Goal: Task Accomplishment & Management: Manage account settings

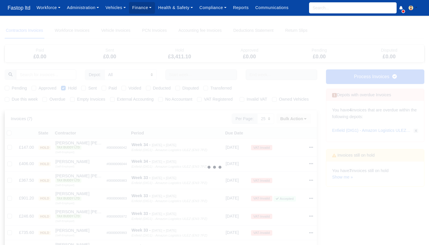
select select "25"
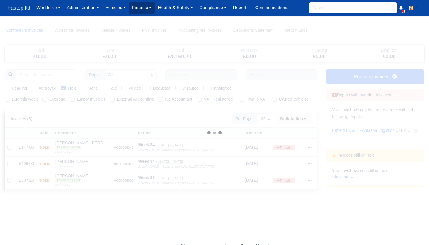
click at [144, 8] on link "Finance" at bounding box center [142, 7] width 26 height 11
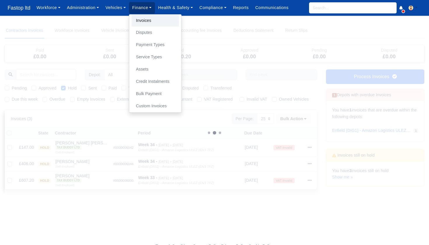
click at [148, 22] on link "Invoices" at bounding box center [155, 21] width 47 height 12
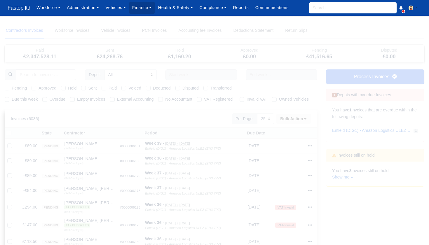
select select "25"
click at [12, 99] on label "Due this week" at bounding box center [25, 99] width 26 height 7
click at [9, 99] on input "Due this week" at bounding box center [7, 98] width 5 height 5
checkbox input "true"
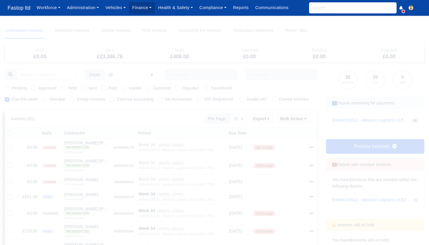
click at [12, 88] on label "Pending" at bounding box center [19, 88] width 15 height 7
click at [7, 88] on input "Pending" at bounding box center [7, 87] width 5 height 5
checkbox input "true"
click at [310, 147] on icon at bounding box center [310, 147] width 4 height 1
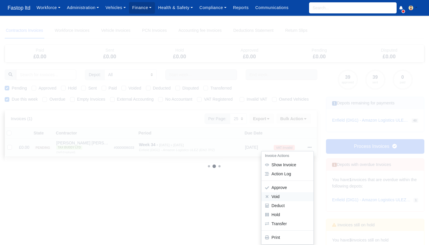
click at [290, 195] on button "Void" at bounding box center [287, 196] width 52 height 9
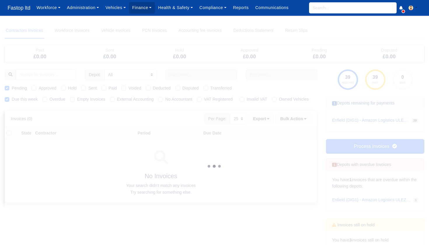
click at [39, 88] on label "Approved" at bounding box center [48, 88] width 18 height 7
click at [35, 88] on input "Approved" at bounding box center [34, 87] width 5 height 5
checkbox input "true"
click at [88, 87] on label "Sent" at bounding box center [92, 88] width 8 height 7
click at [86, 87] on input "Sent" at bounding box center [83, 87] width 5 height 5
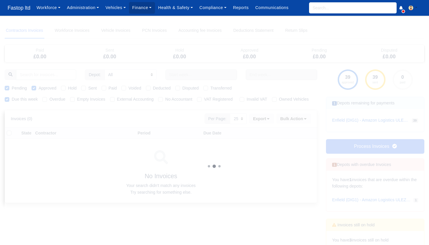
checkbox input "true"
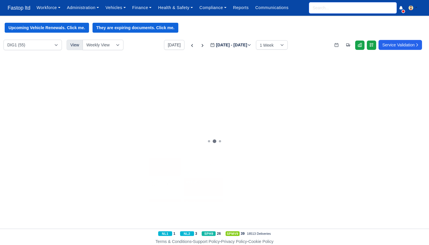
click at [326, 5] on input "search" at bounding box center [353, 7] width 88 height 11
type input "omar"
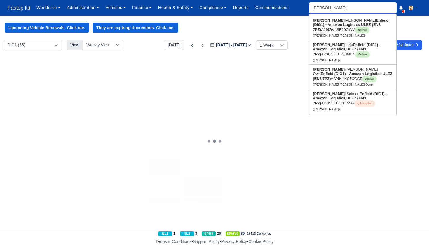
type input "omar Iyad Mohamed"
type input "Omar"
drag, startPoint x: 330, startPoint y: 12, endPoint x: 333, endPoint y: 53, distance: 40.4
click at [334, 53] on link "Omar Jarju Enfield (DIG1) - Amazon Logistics ULEZ (EN3 7PZ) A20U4JETFG3MEN Acti…" at bounding box center [352, 52] width 87 height 24
type input "[PERSON_NAME]"
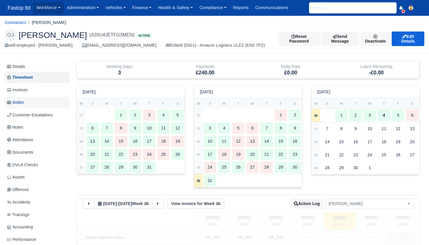
click at [26, 100] on link "Wallet" at bounding box center [37, 102] width 65 height 11
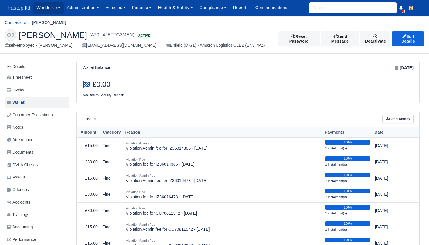
click at [397, 118] on link "Lend Money" at bounding box center [397, 119] width 31 height 8
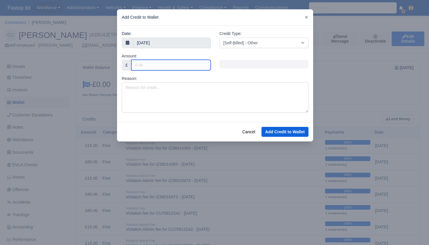
click at [185, 63] on input "Amount:" at bounding box center [170, 65] width 79 height 11
type input "80"
click at [240, 63] on div at bounding box center [263, 64] width 89 height 9
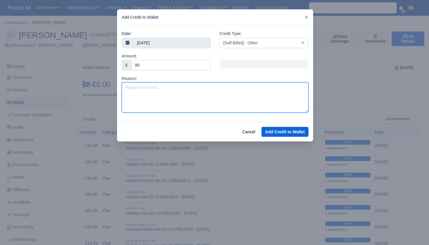
click at [164, 87] on textarea "Reason:" at bounding box center [215, 97] width 187 height 30
type textarea "Tyre/Rim Damage"
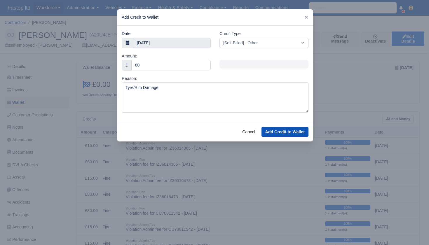
click at [278, 134] on button "Add Credit to Wallet" at bounding box center [284, 132] width 47 height 10
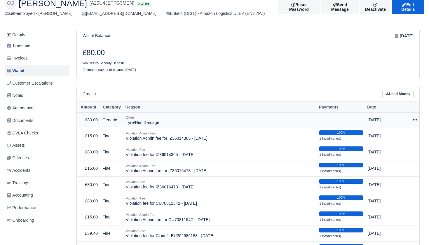
scroll to position [35, 0]
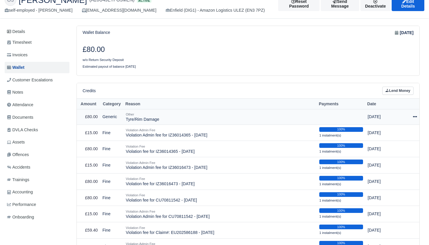
click at [414, 116] on icon at bounding box center [415, 116] width 4 height 1
click at [397, 133] on button "Make Payment" at bounding box center [389, 134] width 52 height 9
select select "2328"
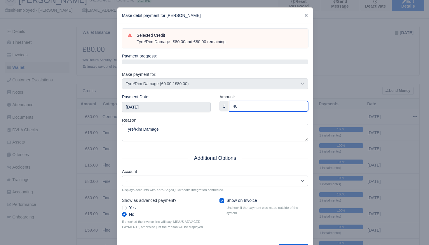
type input "40"
click at [221, 200] on div "Show on Invoice Uncheck if the payment was made outside of the system" at bounding box center [263, 206] width 89 height 18
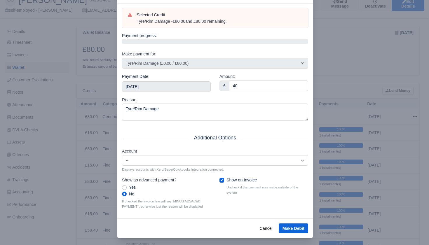
scroll to position [22, 0]
click at [291, 224] on button "Make Debit" at bounding box center [293, 229] width 29 height 10
type input "2025-09-06T23:59:59+01:00"
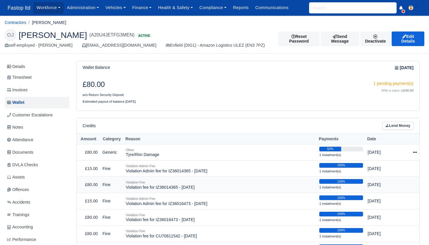
scroll to position [2, 0]
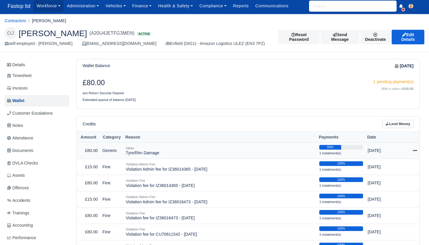
click at [413, 149] on icon at bounding box center [415, 151] width 4 height 4
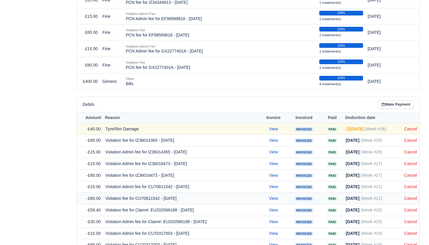
scroll to position [507, 0]
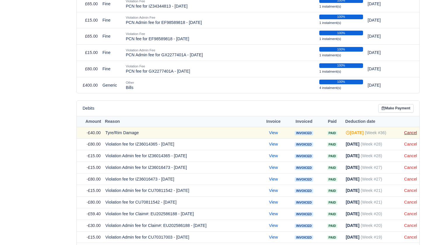
click at [410, 130] on link "Cancel" at bounding box center [410, 132] width 13 height 5
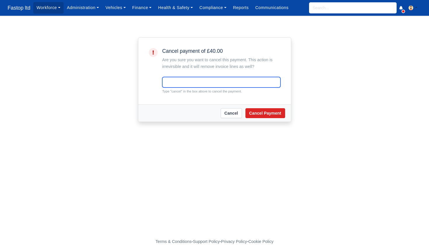
click at [214, 82] on input "text" at bounding box center [221, 82] width 118 height 11
type input "cancel"
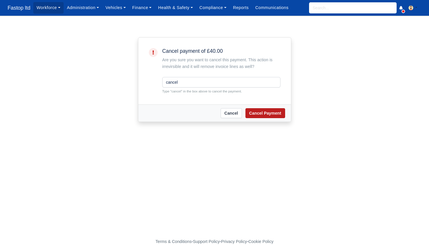
click at [266, 113] on button "Cancel Payment" at bounding box center [265, 113] width 40 height 10
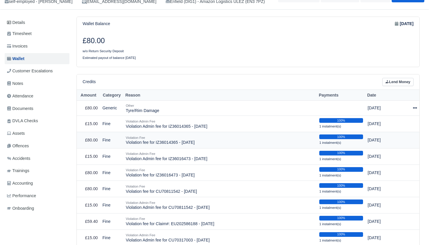
scroll to position [59, 0]
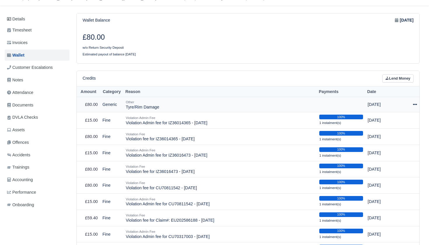
click at [414, 103] on icon at bounding box center [415, 104] width 4 height 4
click at [392, 118] on button "Make Payment" at bounding box center [389, 122] width 52 height 9
select select "2328"
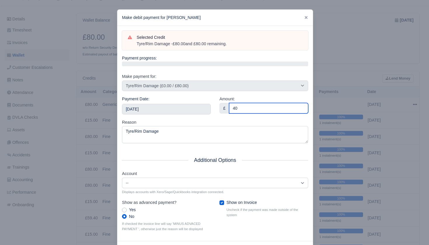
scroll to position [59, 1]
type input "40"
click at [204, 114] on div "Payment Date: 2025-09-06" at bounding box center [166, 107] width 97 height 23
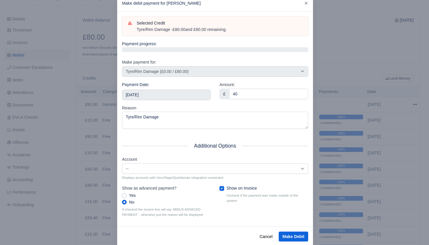
scroll to position [22, 0]
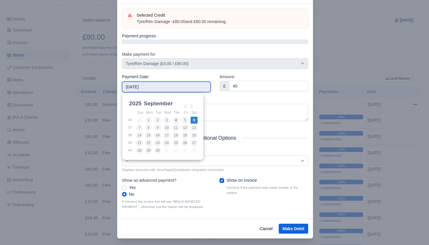
click at [158, 83] on input "2025-09-06" at bounding box center [166, 87] width 89 height 11
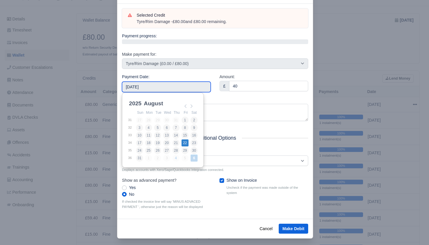
type input "2025-08-22"
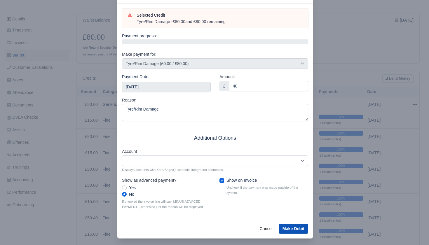
click at [294, 227] on button "Make Debit" at bounding box center [293, 229] width 29 height 10
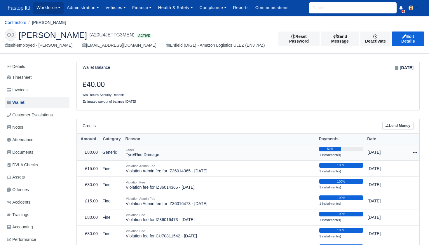
click at [415, 152] on icon at bounding box center [415, 152] width 4 height 1
click at [256, 120] on div "Credits Lend Money" at bounding box center [248, 125] width 343 height 15
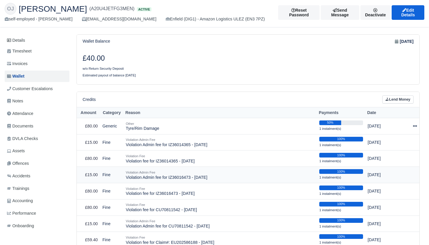
scroll to position [22, 0]
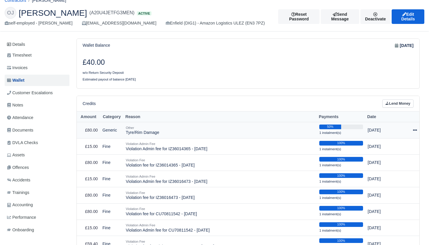
click at [412, 128] on div at bounding box center [411, 130] width 11 height 7
click at [395, 146] on button "Make Payment" at bounding box center [389, 147] width 52 height 9
select select "2328"
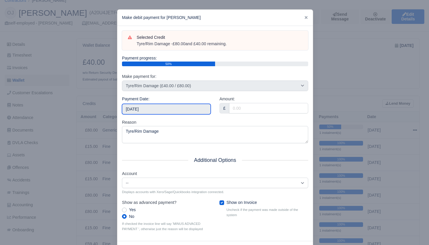
click at [170, 109] on input "[DATE]" at bounding box center [166, 109] width 89 height 11
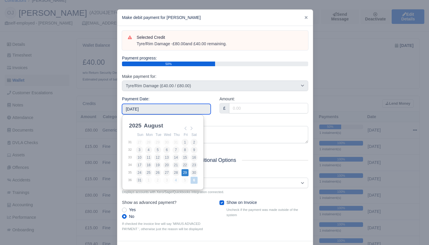
type input "2025-08-29"
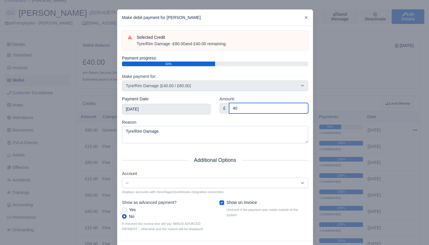
type input "40"
drag, startPoint x: 224, startPoint y: 117, endPoint x: 218, endPoint y: 119, distance: 5.7
click at [223, 118] on div "Selected Credit Tyre/Rim Damage - £80.00 and £40.00 remaining. Payment progress…" at bounding box center [214, 133] width 195 height 215
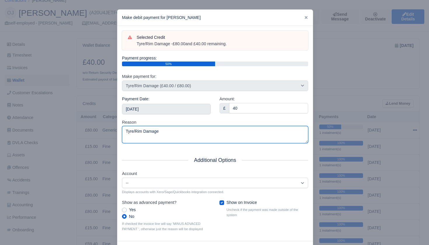
click at [201, 131] on textarea "Tyre/Rim Damage" at bounding box center [215, 134] width 186 height 17
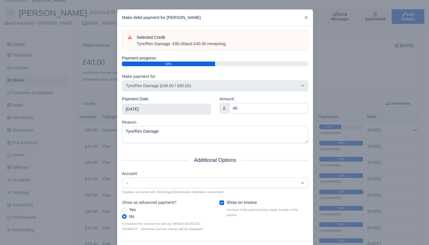
click at [208, 121] on div "Reason Tyre/Rim Damage" at bounding box center [215, 131] width 186 height 25
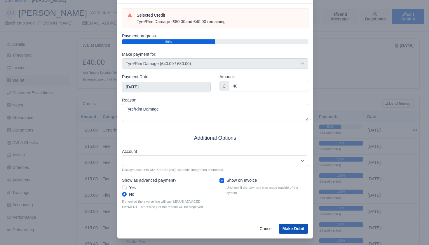
click at [297, 225] on button "Make Debit" at bounding box center [293, 229] width 29 height 10
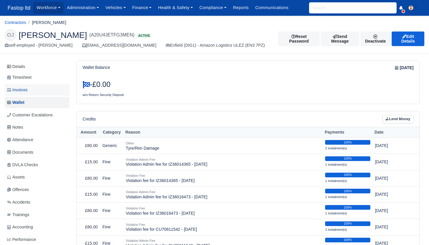
click at [29, 88] on link "Invoices" at bounding box center [37, 89] width 65 height 11
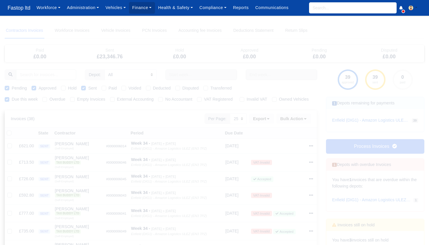
select select "25"
drag, startPoint x: 114, startPoint y: 99, endPoint x: 124, endPoint y: 102, distance: 10.1
click at [117, 99] on label "External Accounting" at bounding box center [135, 99] width 37 height 7
click at [114, 99] on input "External Accounting" at bounding box center [112, 98] width 5 height 5
checkbox input "true"
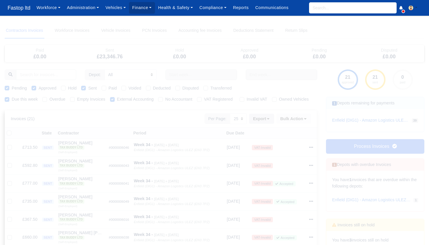
click at [268, 118] on icon at bounding box center [268, 118] width 2 height 1
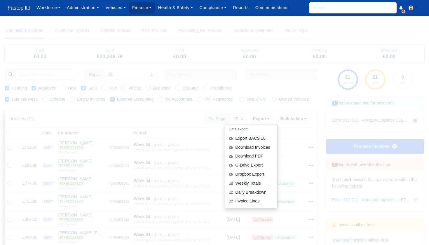
click at [253, 146] on div "Download Invoices" at bounding box center [251, 147] width 52 height 9
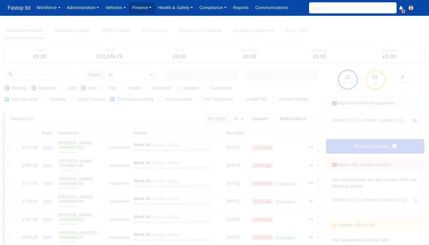
click at [355, 145] on link "Process Invoices" at bounding box center [375, 146] width 98 height 15
select select "25"
click at [117, 99] on label "External Accounting" at bounding box center [135, 99] width 37 height 7
click at [114, 99] on input "External Accounting" at bounding box center [112, 98] width 5 height 5
checkbox input "false"
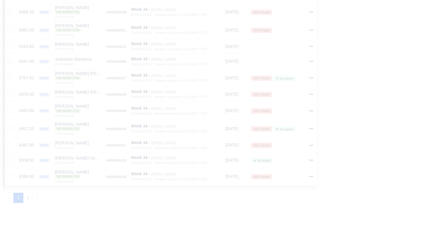
scroll to position [369, 0]
click at [28, 194] on button "2" at bounding box center [28, 197] width 10 height 11
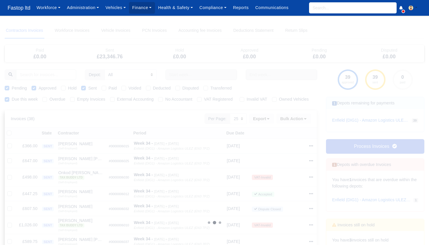
scroll to position [1, 0]
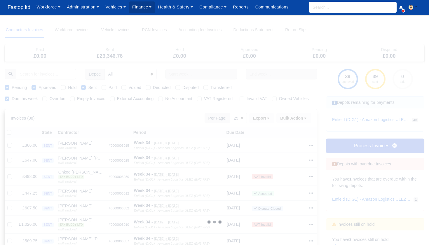
click at [359, 143] on link "Process Invoices" at bounding box center [375, 146] width 98 height 15
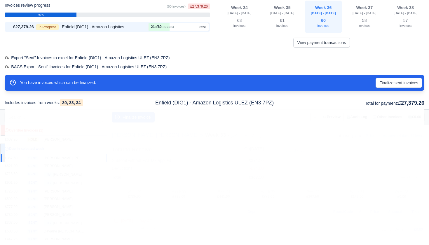
scroll to position [23, 0]
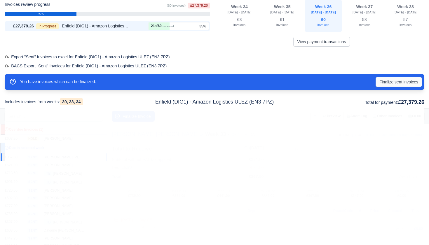
click at [385, 81] on button "Finalize sent invoices" at bounding box center [399, 82] width 46 height 10
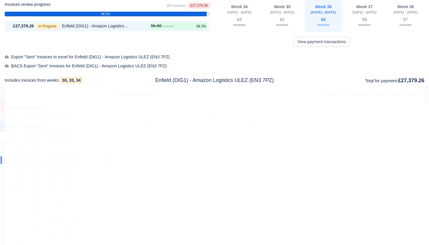
click at [51, 115] on div "[PERSON_NAME]" at bounding box center [64, 117] width 41 height 5
click at [135, 95] on button "Finalize Invoice" at bounding box center [133, 95] width 43 height 11
click at [130, 94] on button "Finalize Invoice" at bounding box center [133, 95] width 43 height 11
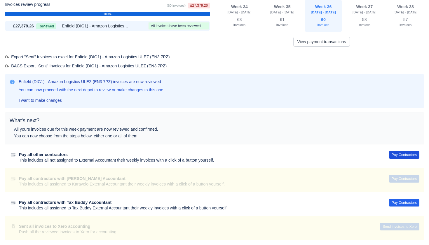
click at [399, 154] on button "Pay Contractors" at bounding box center [404, 155] width 30 height 8
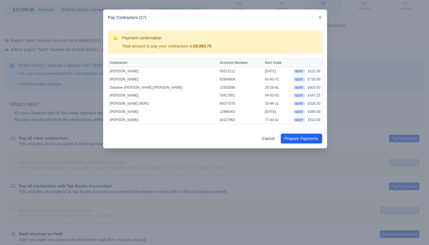
scroll to position [32, 0]
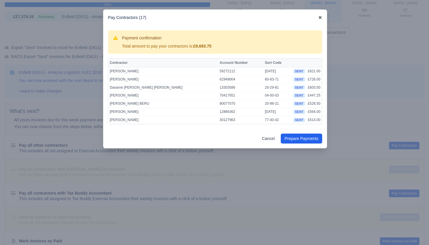
click at [320, 17] on icon at bounding box center [320, 17] width 4 height 4
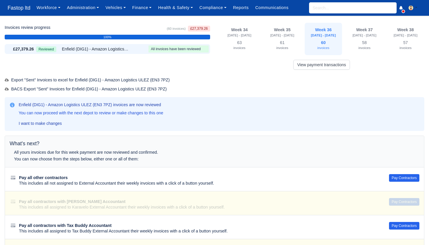
scroll to position [0, 0]
